Goal: Check status: Check status

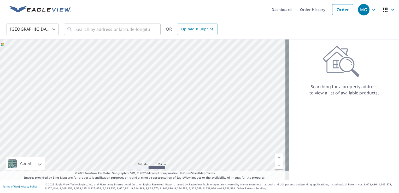
click at [360, 11] on div "MG" at bounding box center [363, 9] width 11 height 11
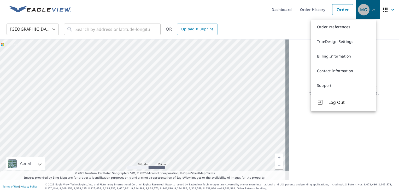
click at [360, 11] on div "MG" at bounding box center [363, 9] width 11 height 11
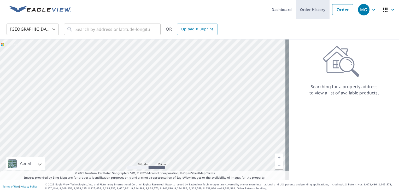
click at [300, 13] on link "Order History" at bounding box center [313, 9] width 34 height 19
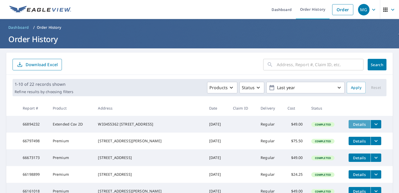
click at [356, 126] on span "Details" at bounding box center [360, 124] width 16 height 5
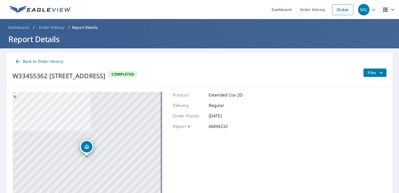
click at [369, 73] on span "Files" at bounding box center [376, 72] width 17 height 6
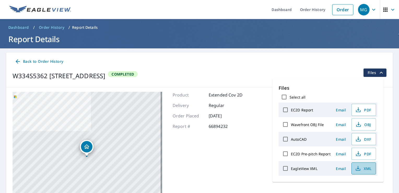
click at [359, 169] on icon "button" at bounding box center [358, 169] width 4 height 2
click at [332, 65] on div "Back to Order History" at bounding box center [200, 62] width 374 height 10
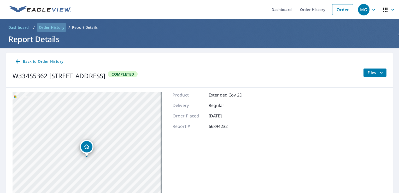
click at [43, 26] on span "Order History" at bounding box center [51, 27] width 25 height 5
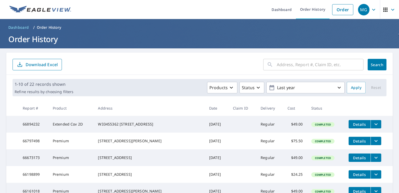
click at [373, 124] on icon "filesDropdownBtn-66894232" at bounding box center [376, 124] width 6 height 6
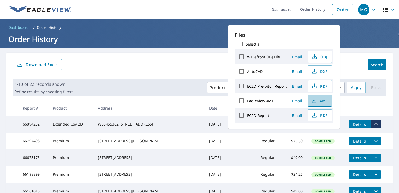
click at [319, 100] on span "XML" at bounding box center [319, 100] width 17 height 6
click at [315, 116] on icon "button" at bounding box center [314, 115] width 6 height 6
